Goal: Navigation & Orientation: Find specific page/section

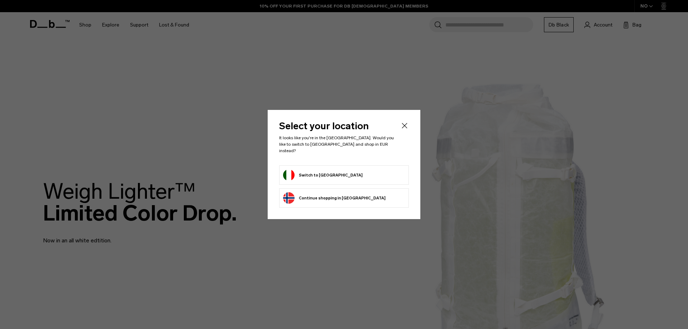
click at [403, 128] on icon "Close" at bounding box center [404, 125] width 9 height 9
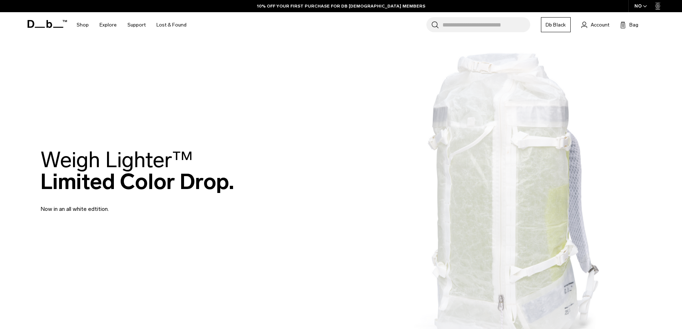
scroll to position [72, 0]
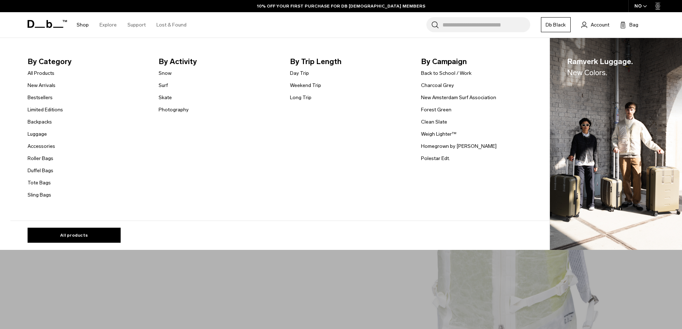
click at [83, 27] on link "Shop" at bounding box center [83, 24] width 12 height 25
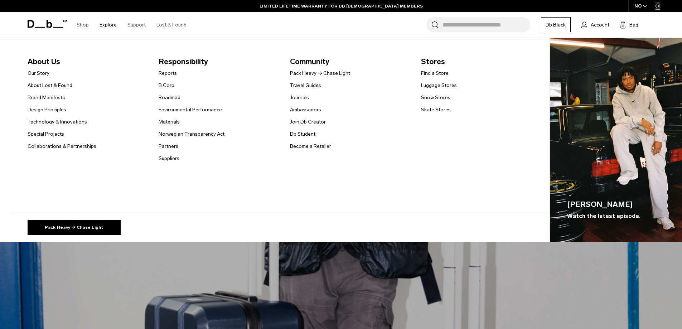
click at [112, 27] on link "Explore" at bounding box center [108, 24] width 17 height 25
click at [49, 133] on link "Special Projects" at bounding box center [46, 134] width 37 height 8
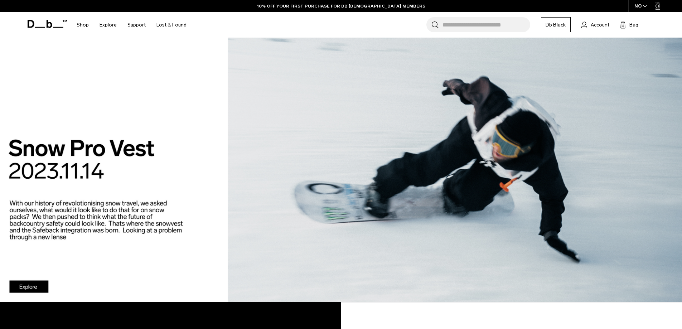
scroll to position [998, 0]
